Goal: Task Accomplishment & Management: Complete application form

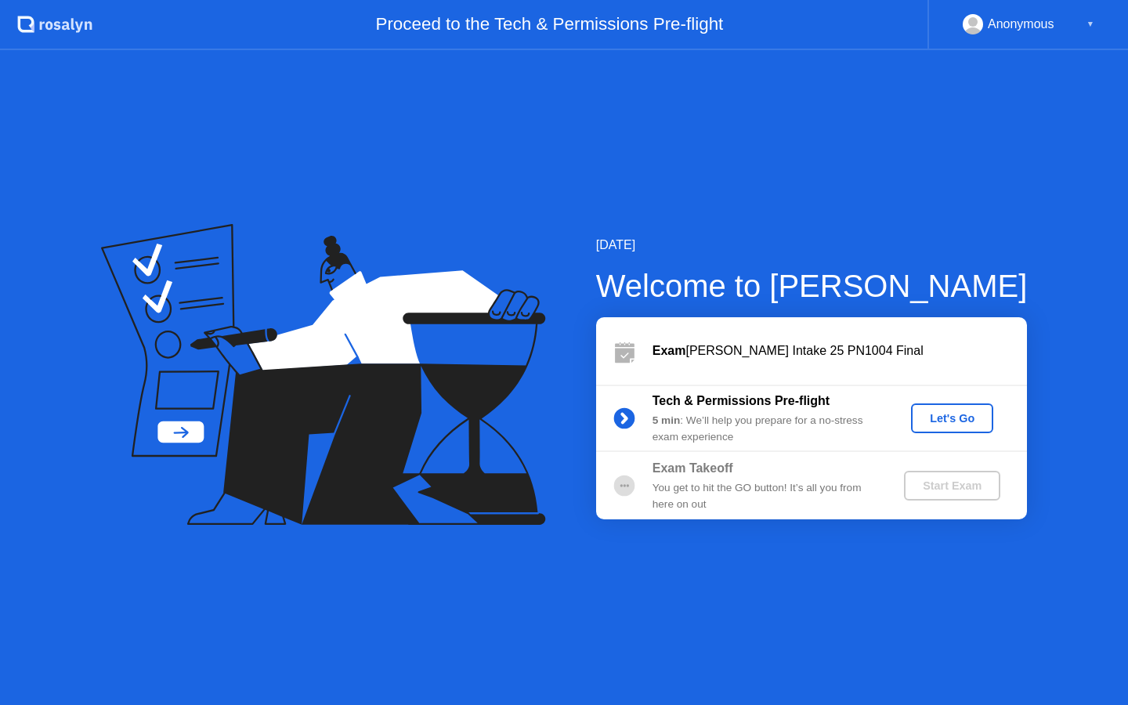
click at [947, 418] on div "Let's Go" at bounding box center [953, 418] width 70 height 13
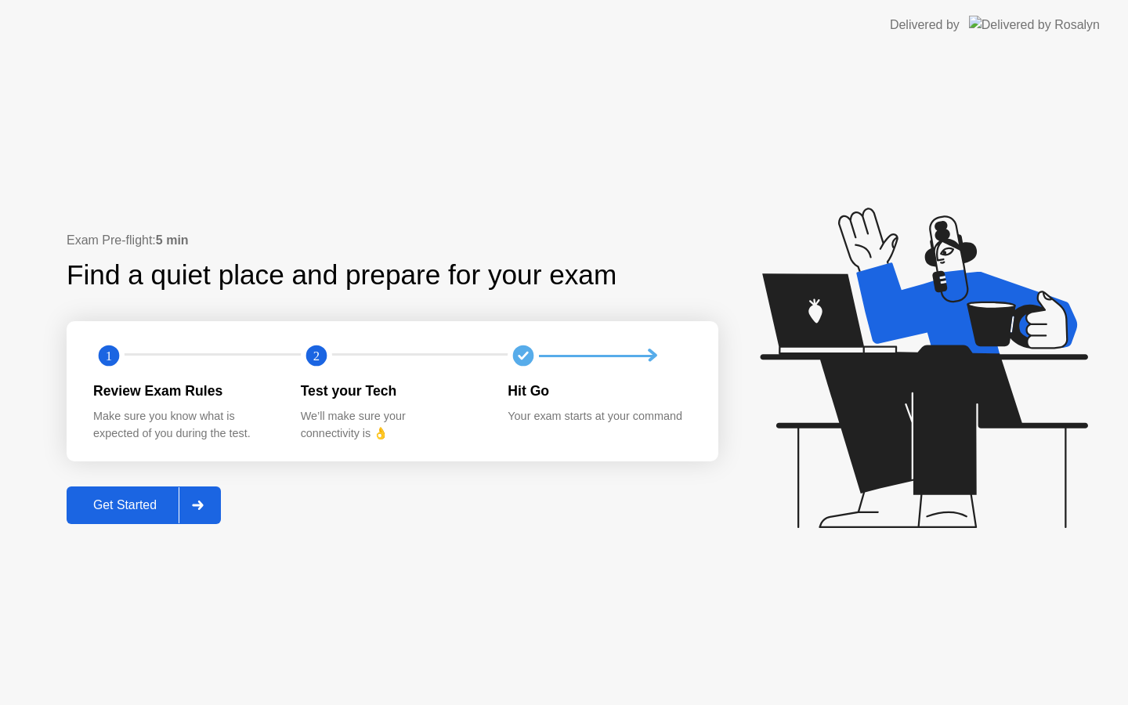
click at [140, 515] on button "Get Started" at bounding box center [144, 506] width 154 height 38
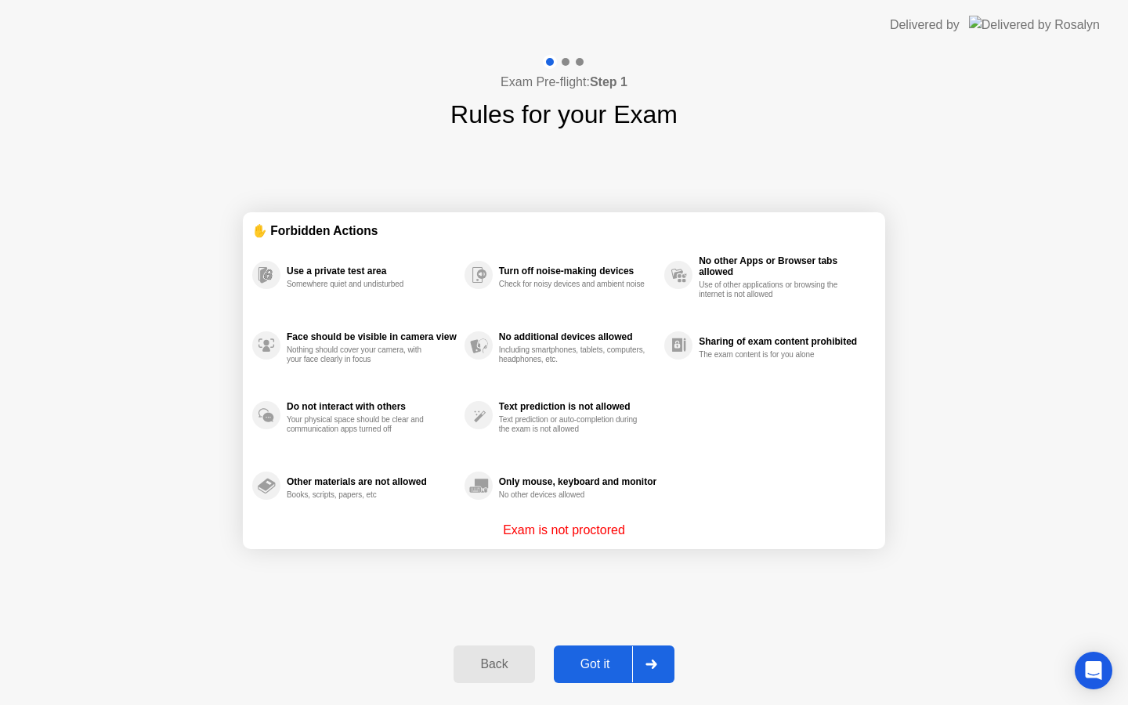
click at [587, 651] on button "Got it" at bounding box center [614, 665] width 121 height 38
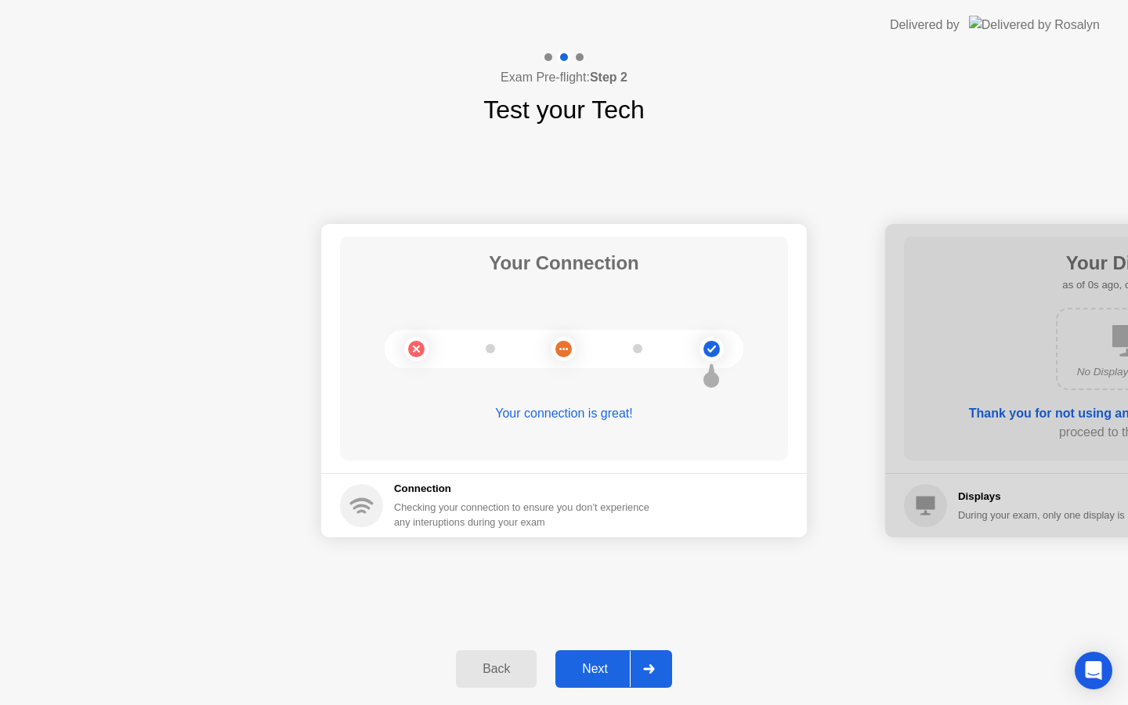
click at [603, 671] on div "Next" at bounding box center [595, 669] width 70 height 14
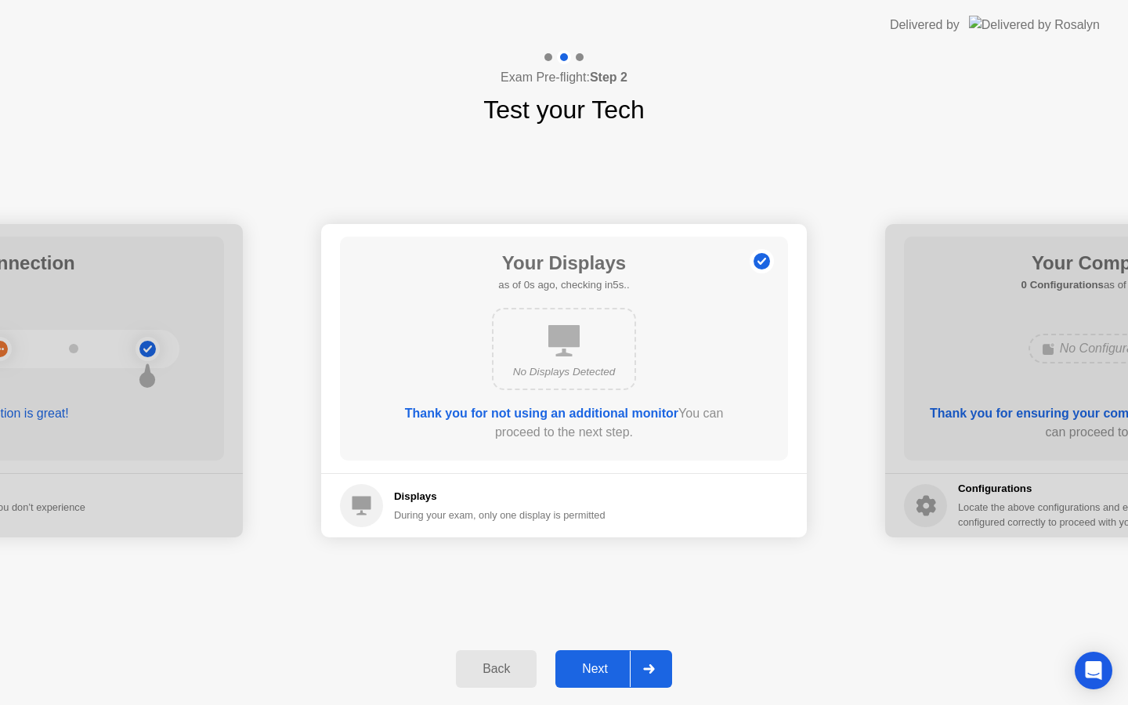
click at [603, 671] on div "Next" at bounding box center [595, 669] width 70 height 14
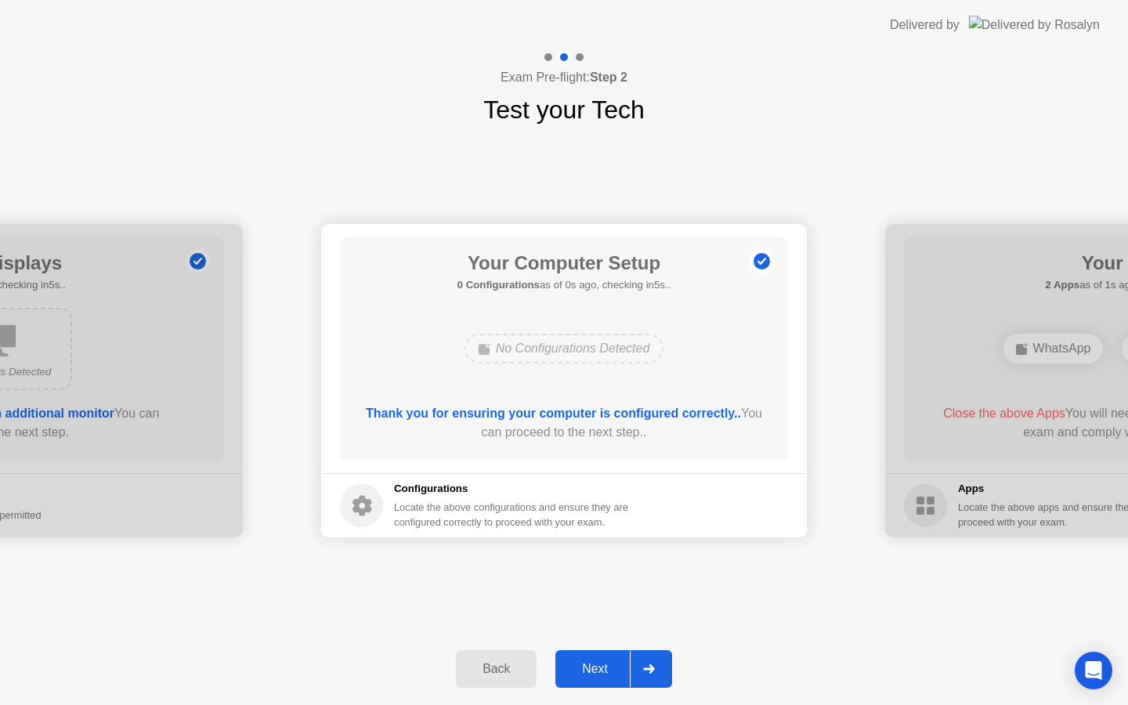
click at [603, 671] on div "Next" at bounding box center [595, 669] width 70 height 14
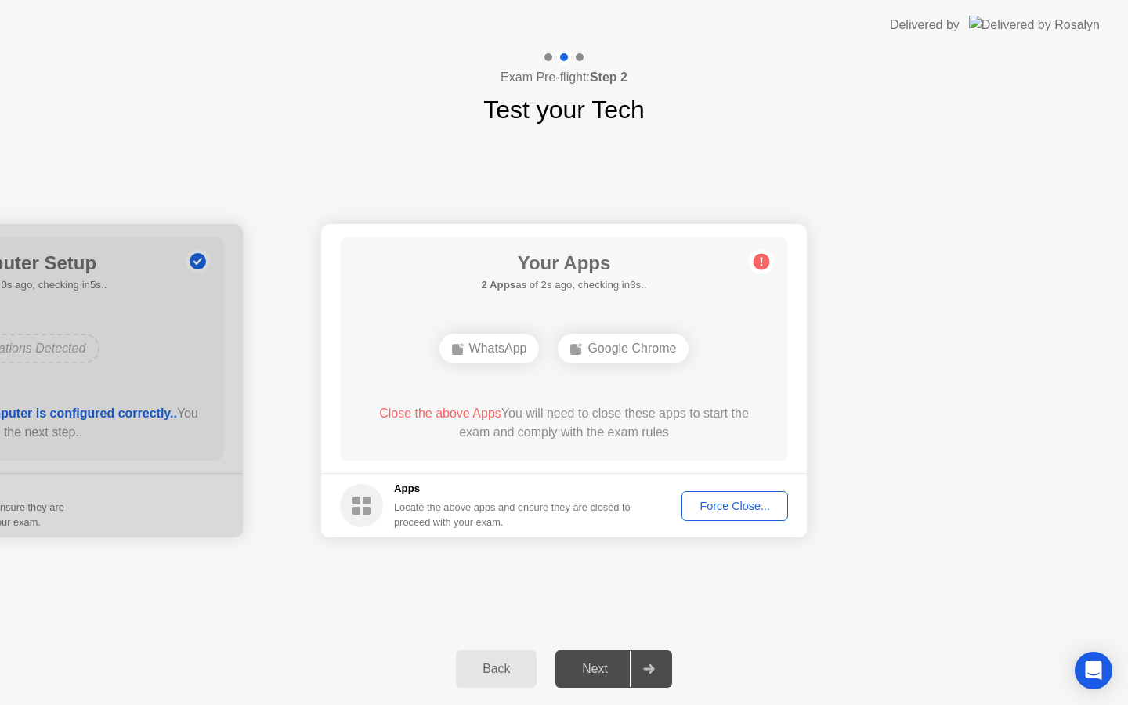
click at [734, 500] on div "Force Close..." at bounding box center [735, 506] width 96 height 13
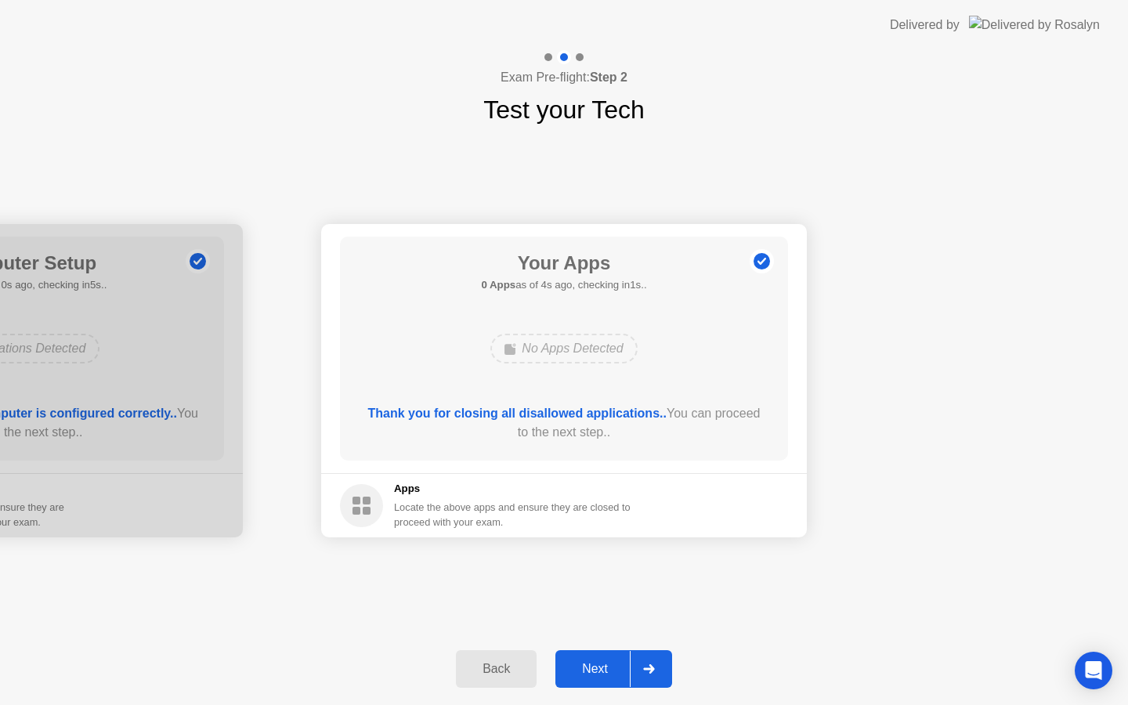
click at [585, 658] on button "Next" at bounding box center [614, 669] width 117 height 38
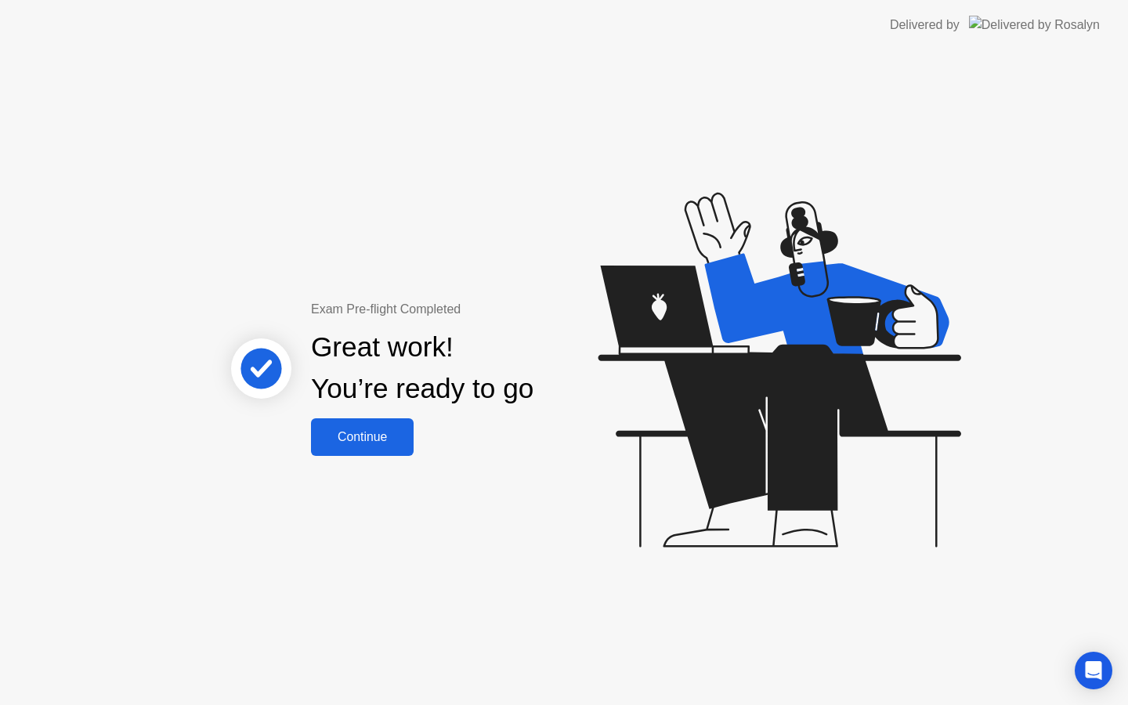
click at [379, 430] on div "Continue" at bounding box center [362, 437] width 93 height 14
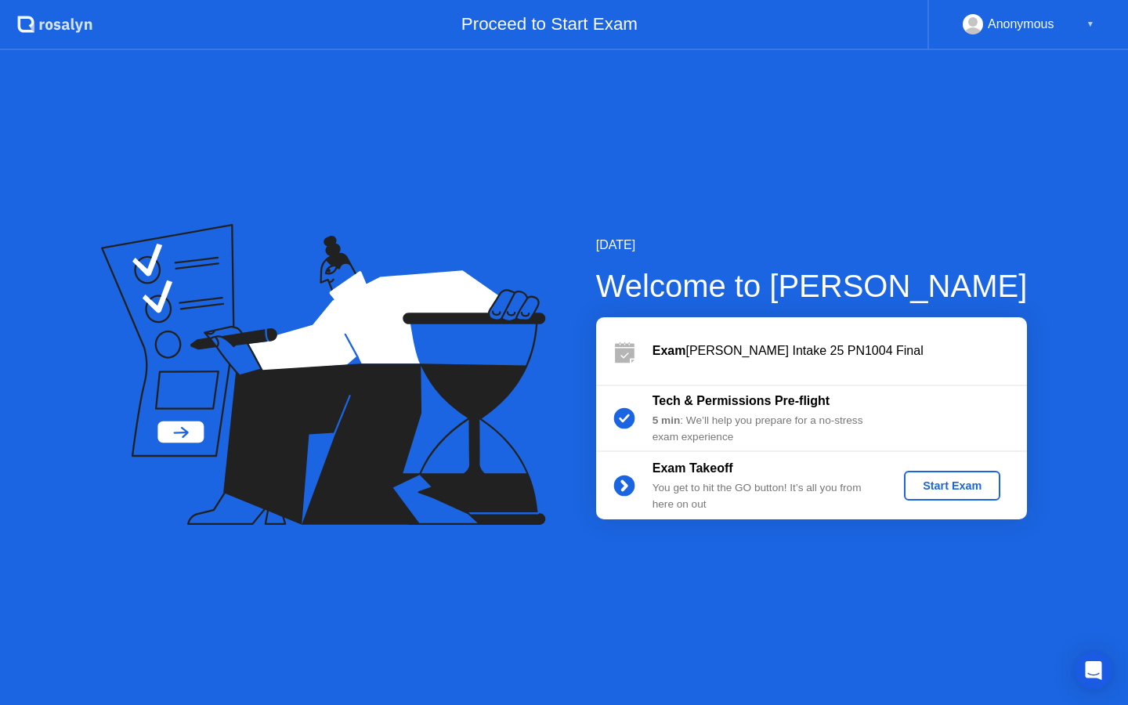
click at [956, 491] on div "Start Exam" at bounding box center [952, 486] width 84 height 13
